Goal: Transaction & Acquisition: Purchase product/service

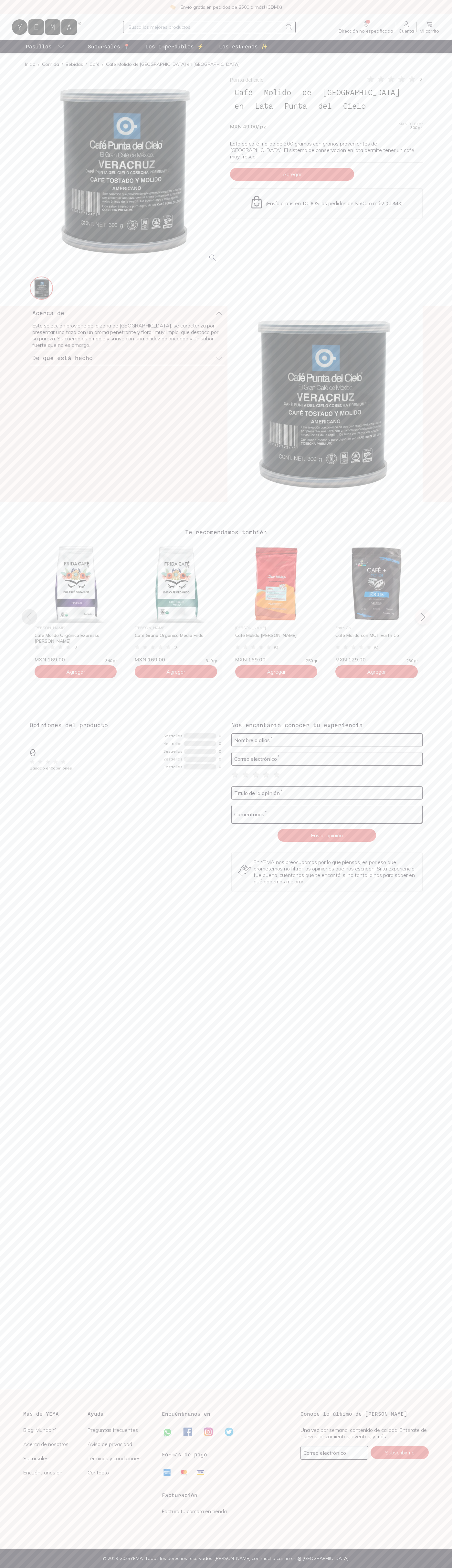
click at [292, 171] on span "Agregar" at bounding box center [292, 174] width 19 height 7
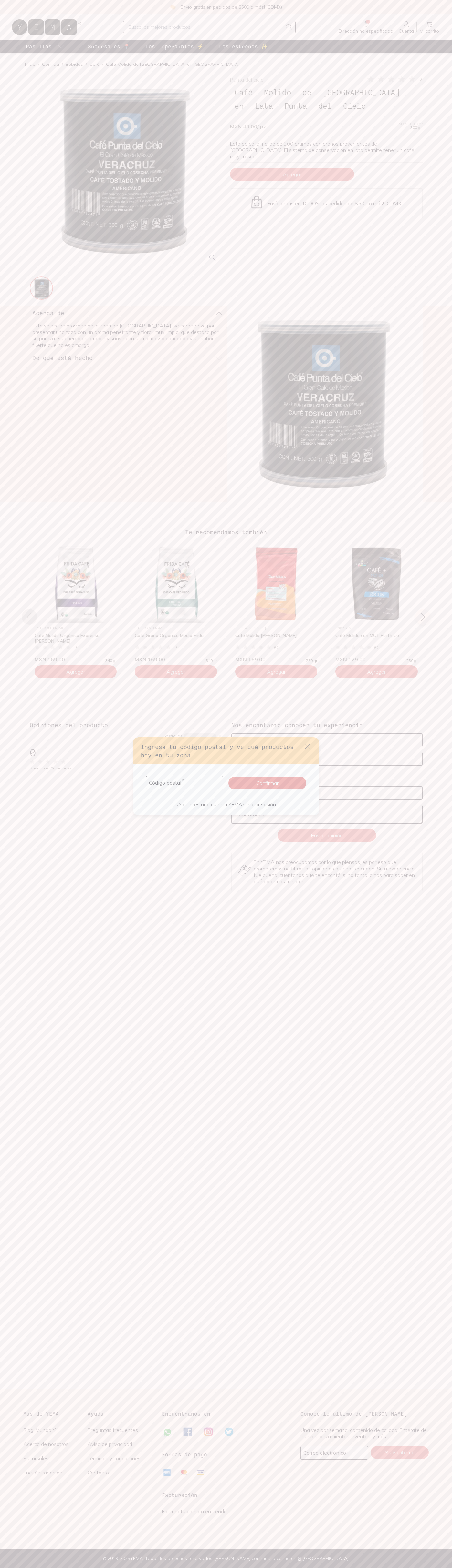
click at [308, 746] on icon "default" at bounding box center [308, 746] width 6 height 6
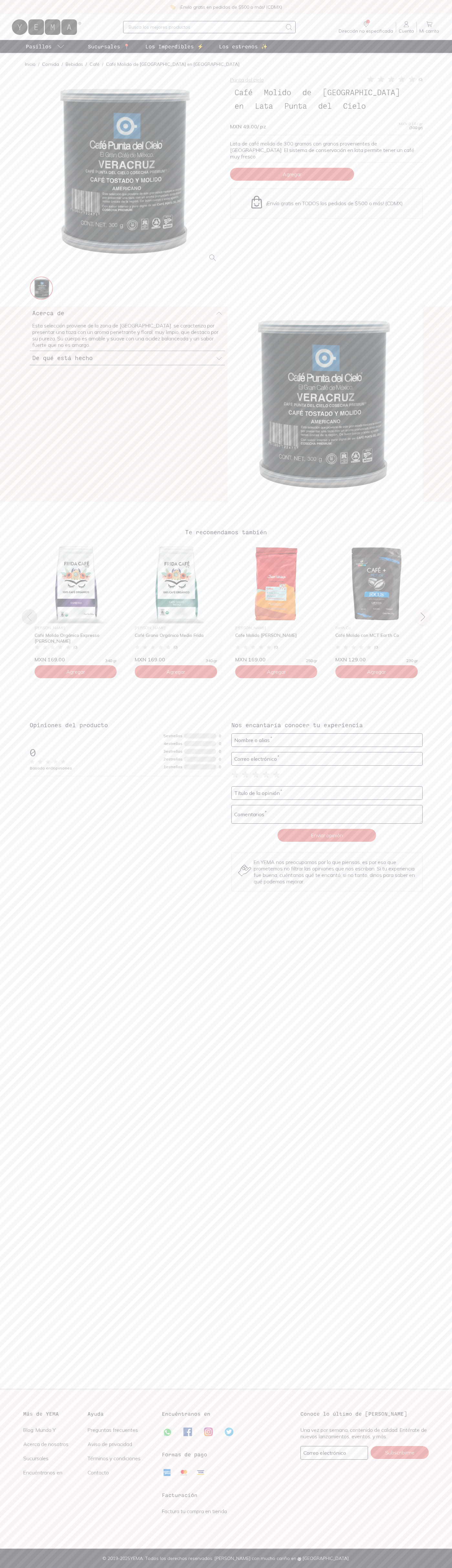
click at [429, 24] on icon at bounding box center [429, 24] width 8 height 8
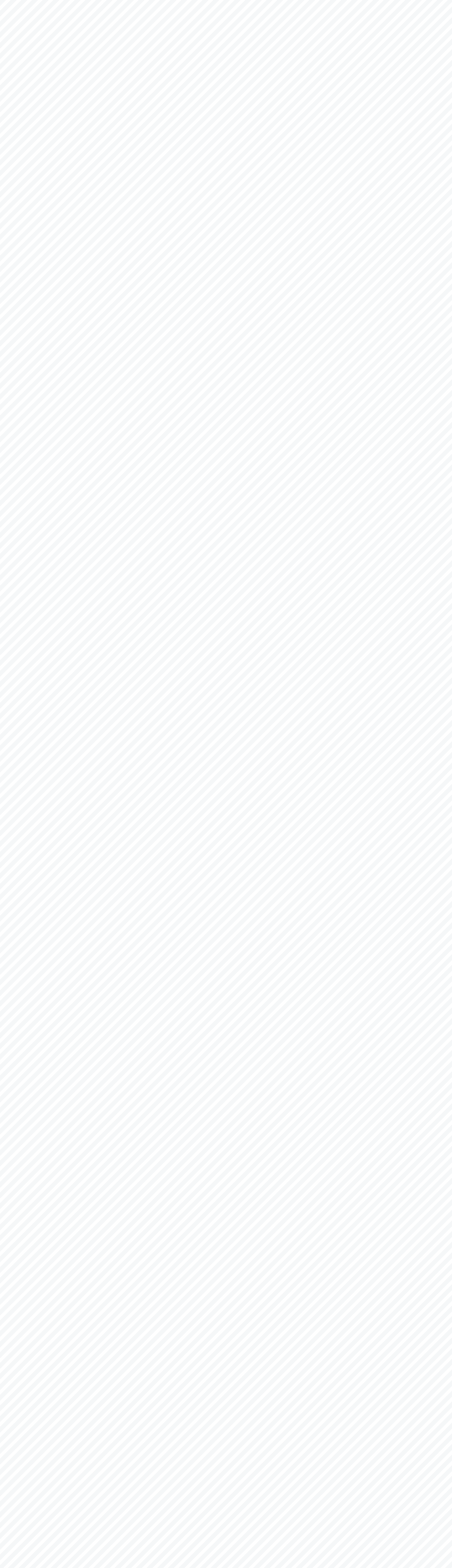
click at [68, 0] on html "YEMA: Así de fácil, así de bueno" at bounding box center [226, 0] width 452 height 0
click at [421, 0] on html "YEMA: Así de fácil, así de bueno" at bounding box center [226, 0] width 452 height 0
click at [116, 0] on html "YEMA: Así de fácil, así de bueno" at bounding box center [226, 0] width 452 height 0
click at [12, 0] on html "YEMA: Así de fácil, así de bueno" at bounding box center [226, 0] width 452 height 0
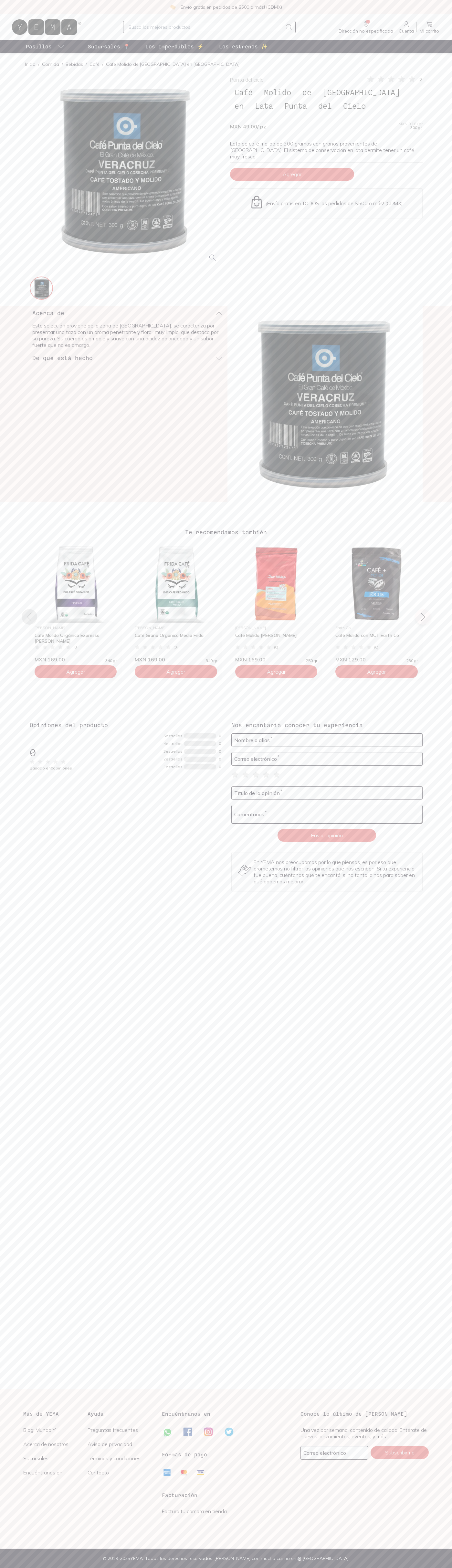
click at [412, 79] on icon at bounding box center [412, 79] width 7 height 6
